Goal: Task Accomplishment & Management: Manage account settings

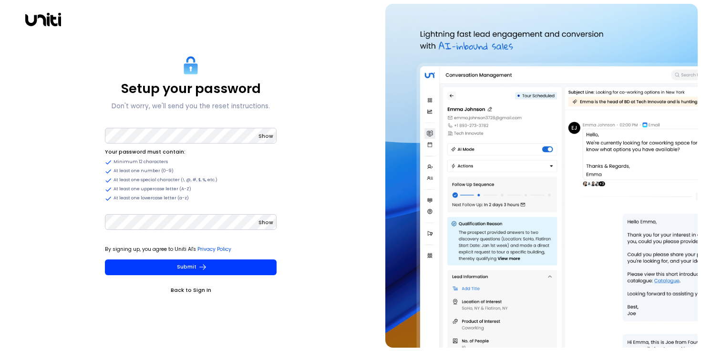
click at [271, 136] on span "Show" at bounding box center [266, 136] width 15 height 7
click at [271, 136] on span "Hide" at bounding box center [267, 136] width 12 height 7
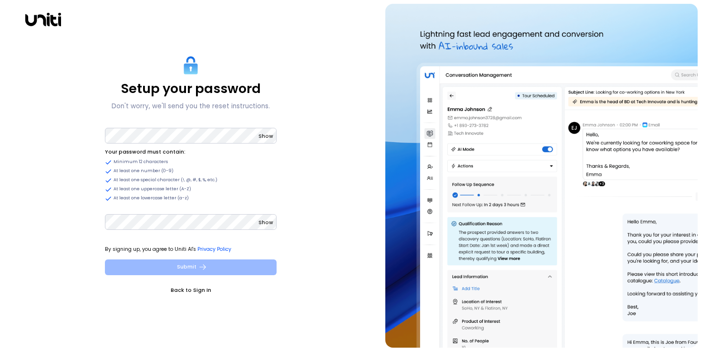
click at [215, 272] on button "Submit" at bounding box center [191, 268] width 172 height 16
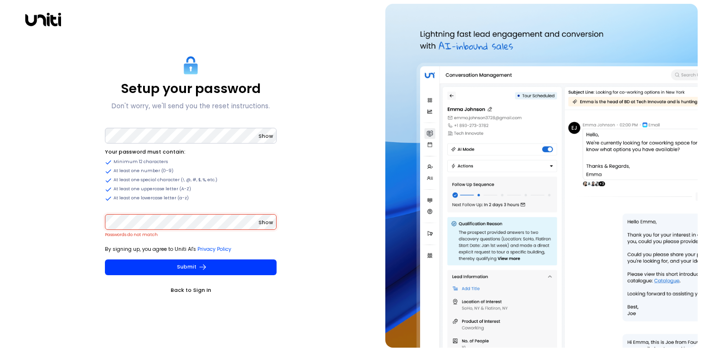
click at [261, 221] on span "Show" at bounding box center [266, 222] width 15 height 7
click at [267, 137] on span "Show" at bounding box center [266, 136] width 15 height 7
click at [54, 225] on div "Setup your password Don't worry, we'll send you the reset instructions. Hide Yo…" at bounding box center [191, 176] width 375 height 344
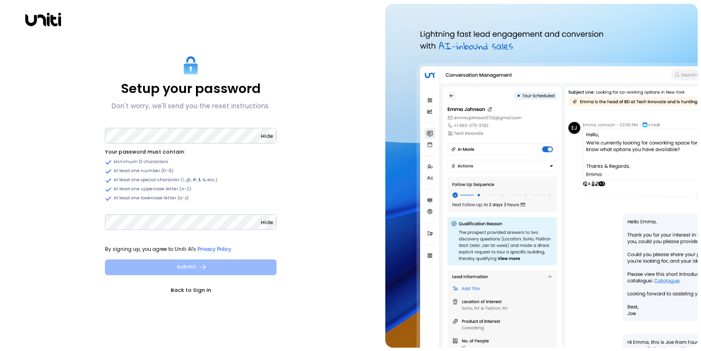
click at [147, 270] on button "Submit" at bounding box center [191, 268] width 172 height 16
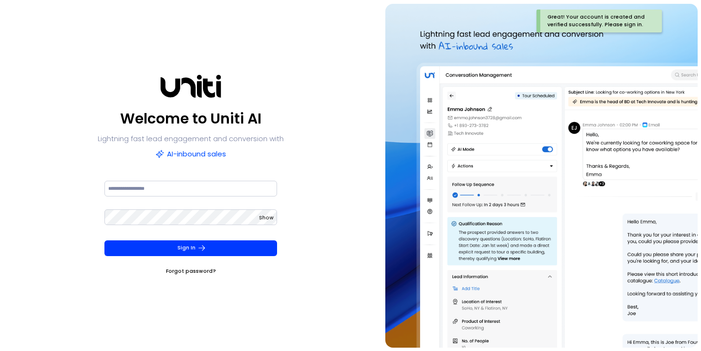
click at [222, 197] on div at bounding box center [190, 193] width 173 height 29
click at [218, 195] on input at bounding box center [190, 189] width 173 height 16
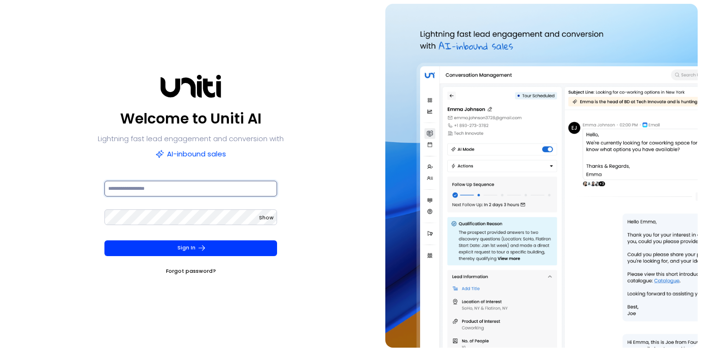
type input "**********"
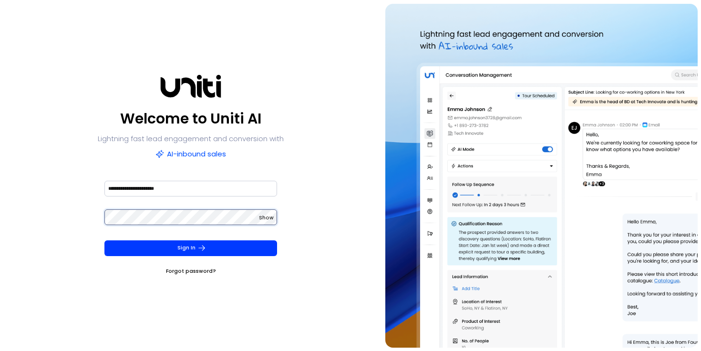
click at [104, 240] on button "Sign In" at bounding box center [190, 248] width 173 height 16
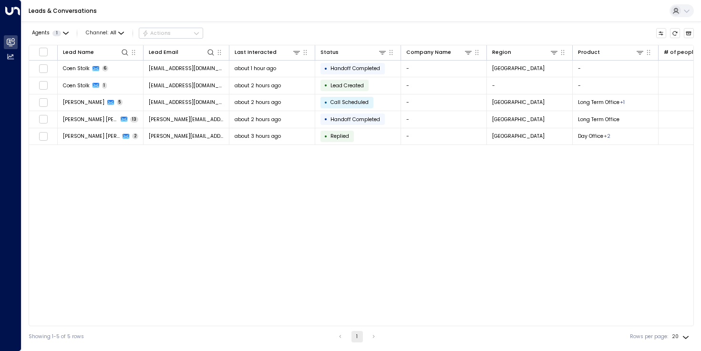
click at [157, 187] on div "Lead Name Lead Email Last Interacted Status Company Name Region Product # of pe…" at bounding box center [362, 185] width 666 height 281
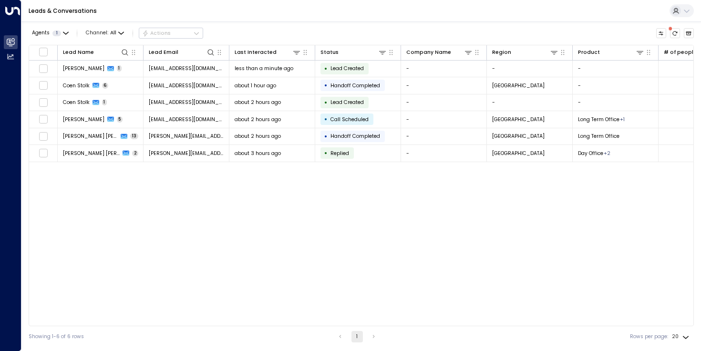
click at [170, 200] on div "Lead Name Lead Email Last Interacted Status Company Name Region Product # of pe…" at bounding box center [362, 185] width 666 height 281
